Goal: Task Accomplishment & Management: Complete application form

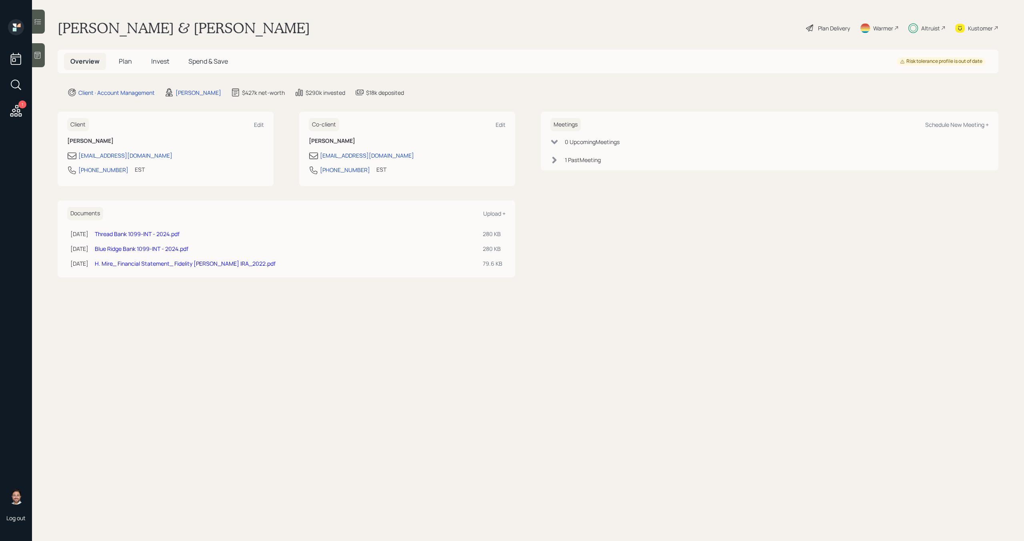
click at [126, 62] on span "Plan" at bounding box center [125, 61] width 13 height 9
click at [840, 30] on div "Plan Delivery" at bounding box center [834, 28] width 32 height 8
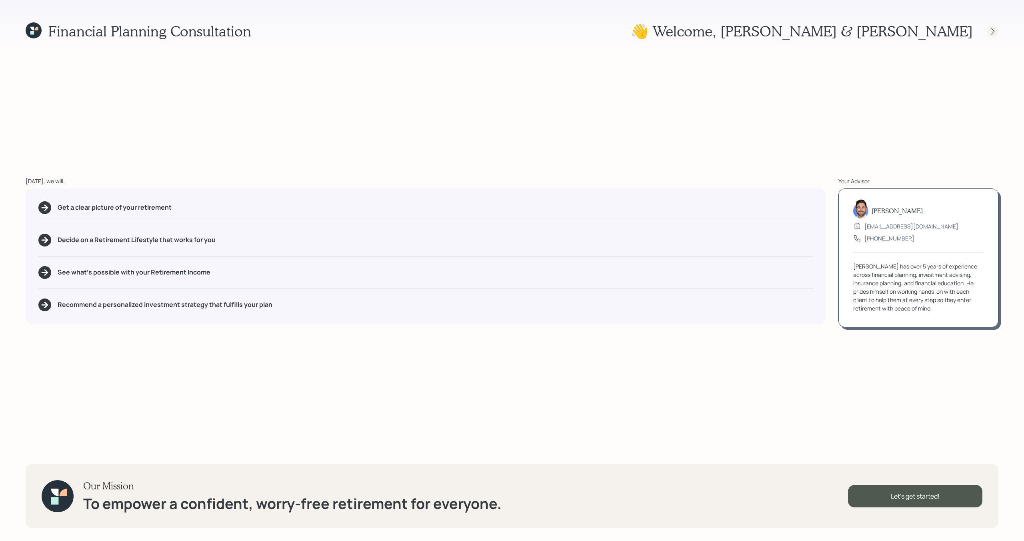
click at [993, 35] on div at bounding box center [992, 31] width 11 height 11
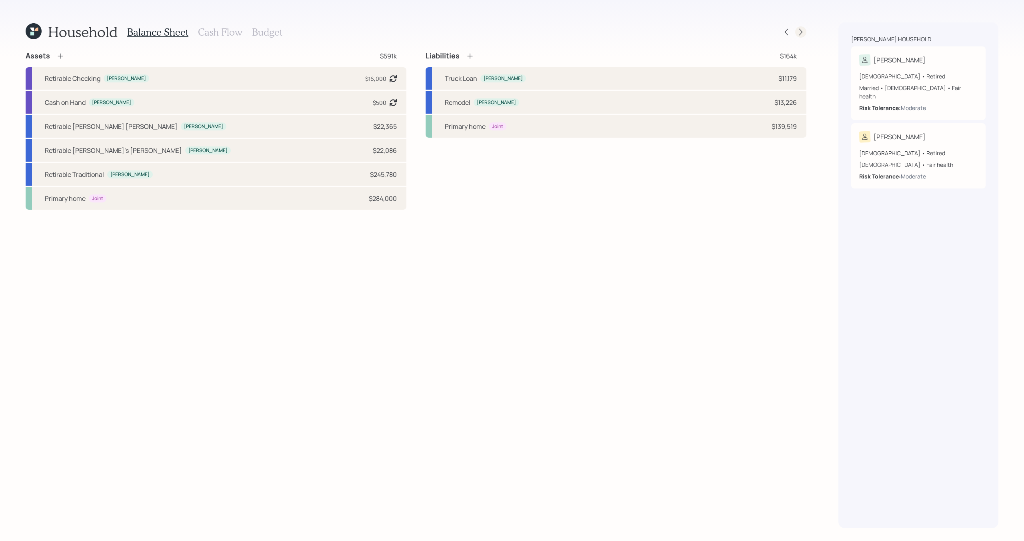
click at [800, 32] on icon at bounding box center [800, 32] width 8 height 8
